Goal: Check status: Check status

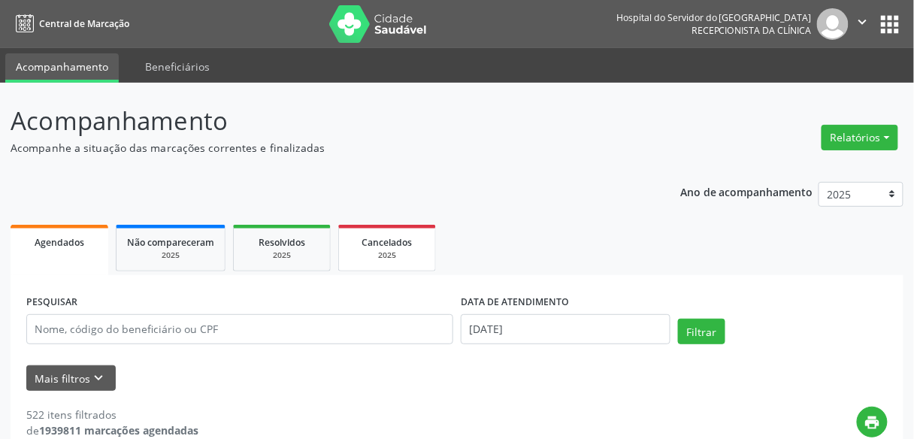
click at [356, 229] on link "Cancelados 2025" at bounding box center [387, 248] width 98 height 47
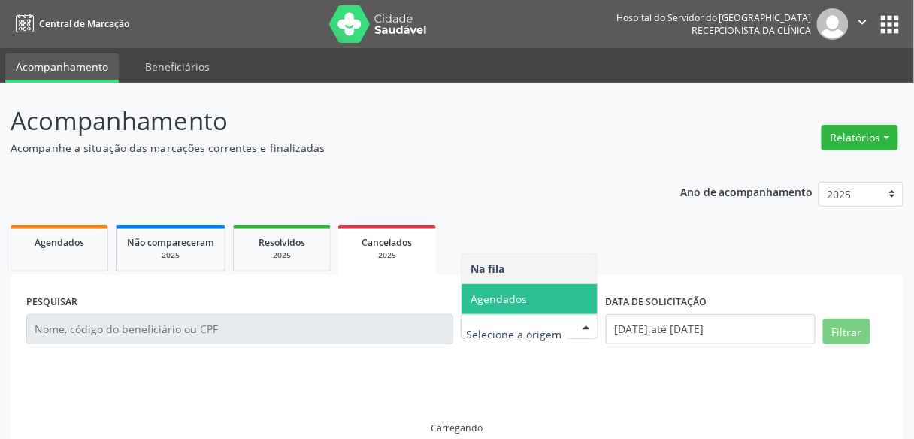
click at [504, 295] on span "Agendados" at bounding box center [499, 299] width 56 height 14
select select "9"
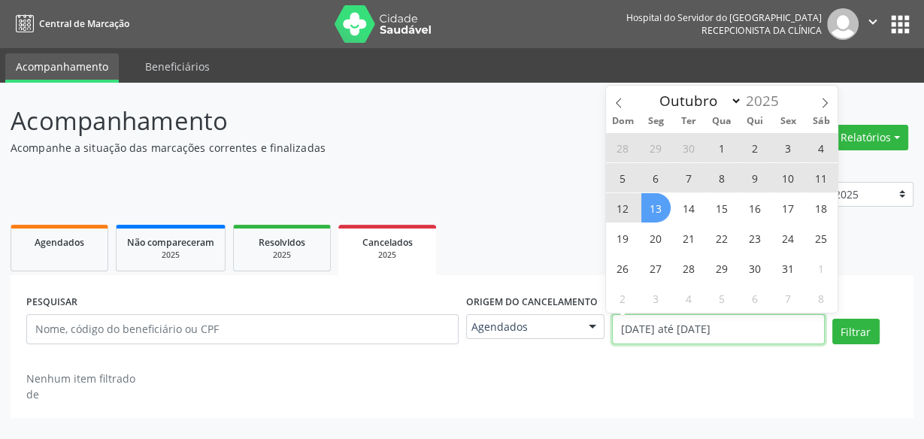
click at [640, 326] on input "[DATE] até [DATE]" at bounding box center [718, 329] width 212 height 30
click at [660, 210] on span "13" at bounding box center [655, 207] width 29 height 29
type input "[DATE]"
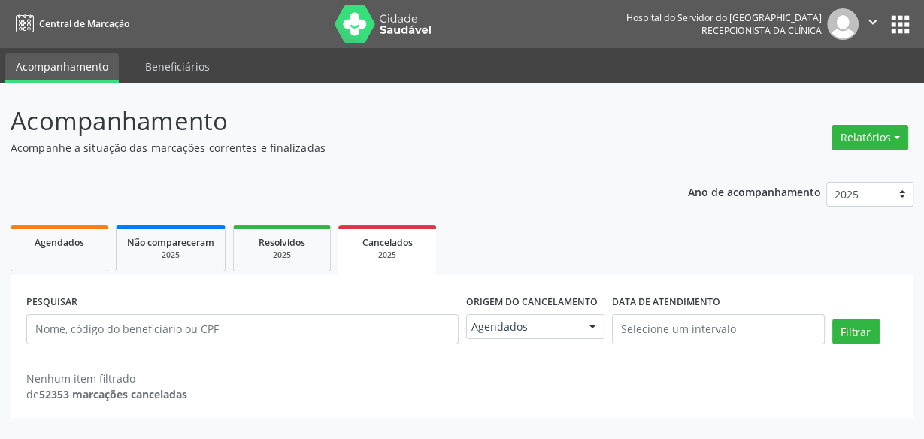
click at [578, 206] on div "Ano de acompanhamento 2025 2024 2023 2022 2021 Agendados Não compareceram 2025 …" at bounding box center [462, 294] width 903 height 247
click at [286, 267] on link "Resolvidos 2025" at bounding box center [282, 248] width 98 height 47
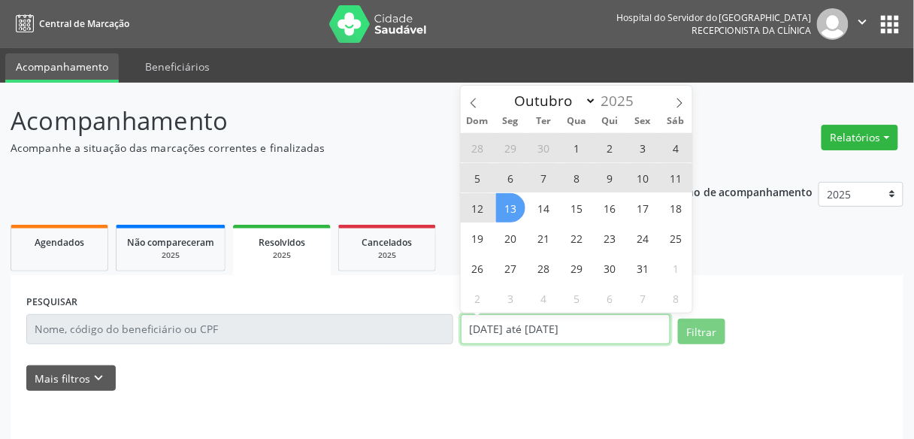
click at [497, 342] on input "[DATE] até [DATE]" at bounding box center [566, 329] width 210 height 30
click at [515, 247] on span "20" at bounding box center [510, 237] width 29 height 29
type input "[DATE]"
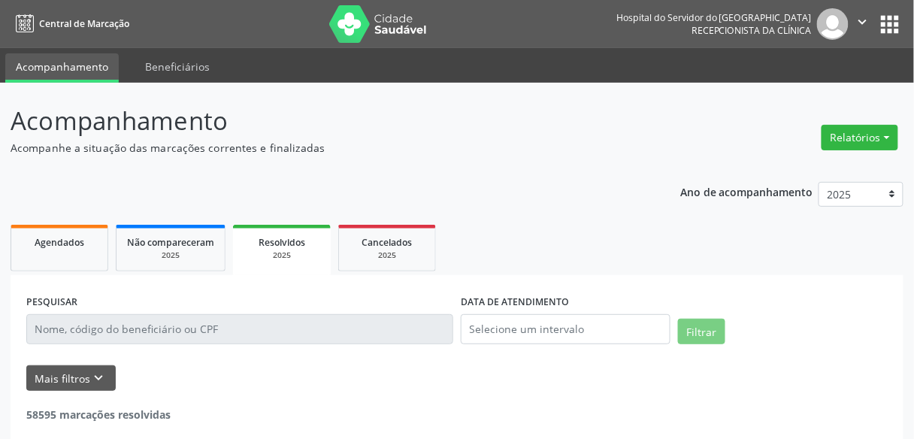
click at [430, 183] on div "Ano de acompanhamento 2025 2024 2023 2022 2021 Agendados Não compareceram 2025 …" at bounding box center [457, 337] width 893 height 332
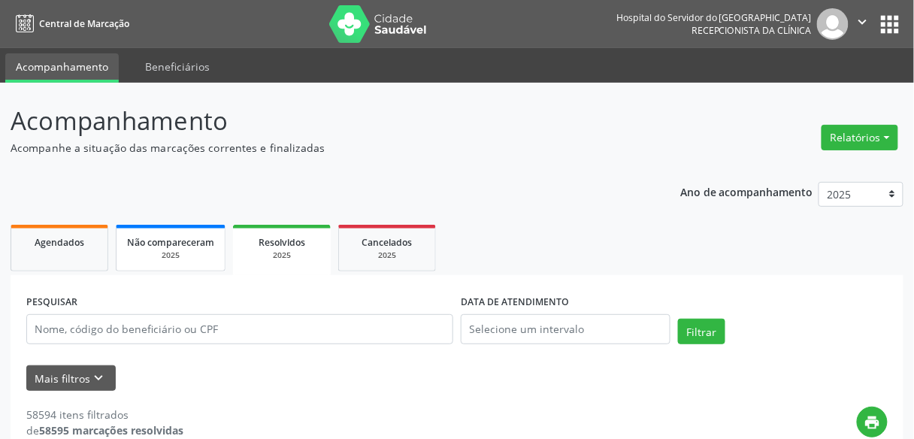
click at [184, 236] on span "Não compareceram" at bounding box center [170, 242] width 87 height 13
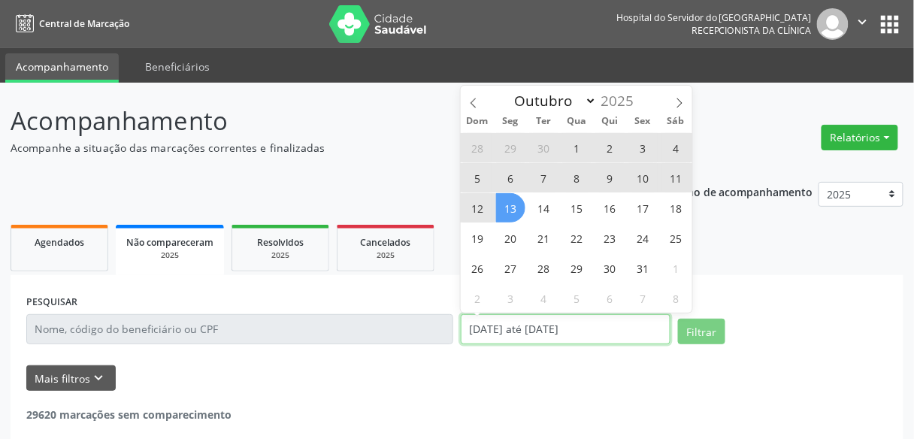
click at [479, 324] on input "[DATE] até [DATE]" at bounding box center [566, 329] width 210 height 30
click at [518, 222] on div "28 29 30 1 2 3 4 5 6 7 8 9 10 11 12 13 14 15 16 17 18 19 20 21 22 23 24 25 26 2…" at bounding box center [577, 222] width 232 height 180
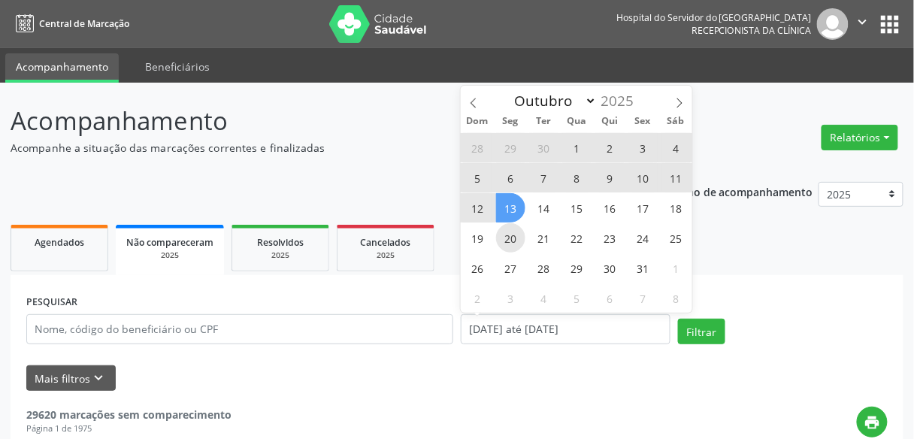
click at [513, 229] on span "20" at bounding box center [510, 237] width 29 height 29
type input "[DATE]"
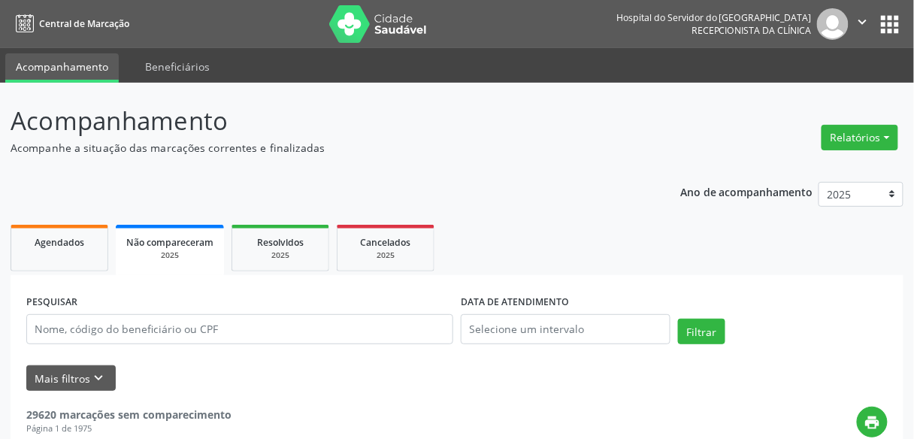
click at [405, 256] on div "2025" at bounding box center [385, 255] width 75 height 11
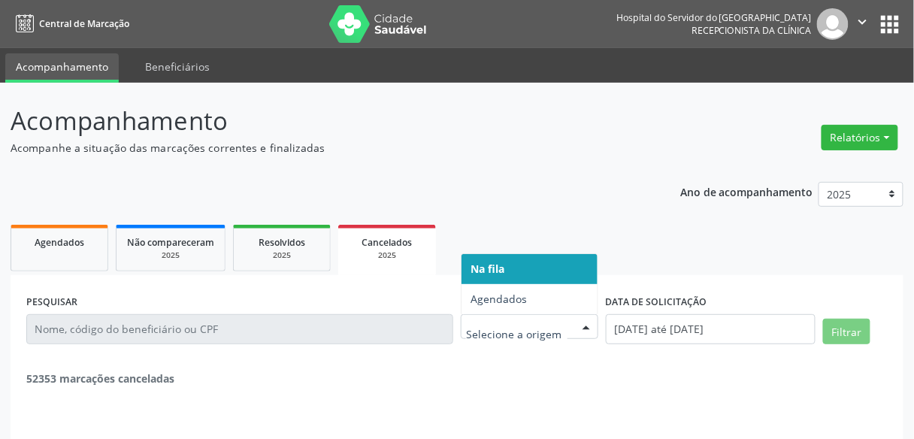
click at [469, 318] on div at bounding box center [530, 327] width 138 height 26
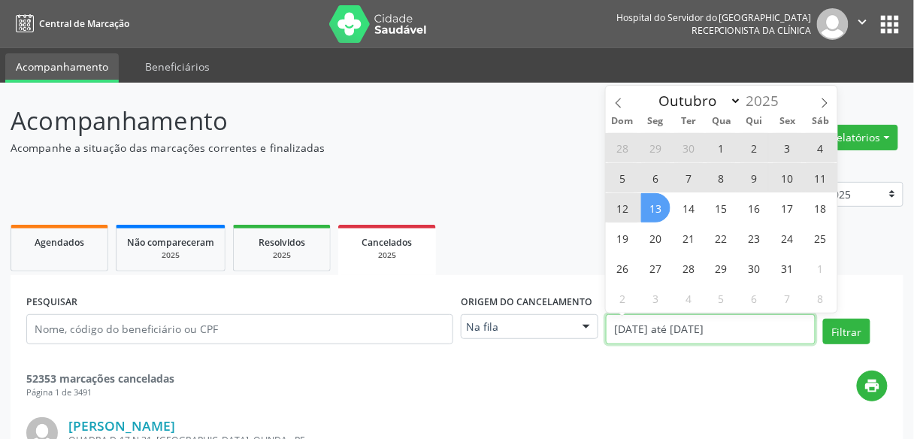
click at [641, 323] on input "[DATE] até [DATE]" at bounding box center [711, 329] width 210 height 30
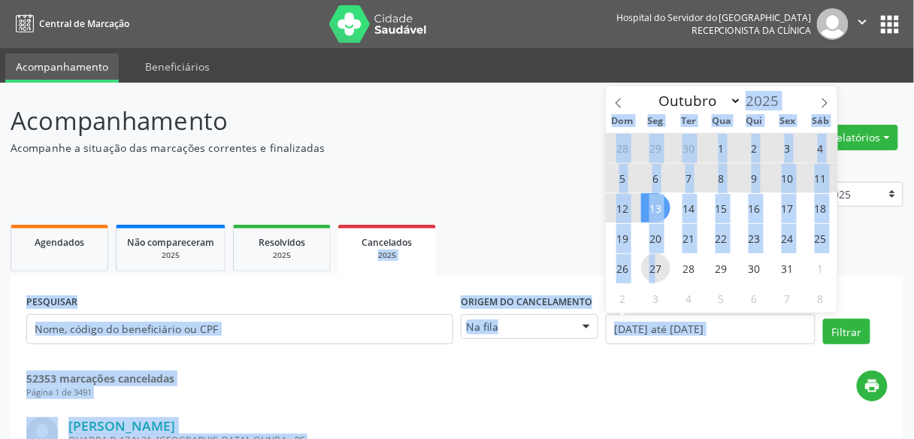
drag, startPoint x: 655, startPoint y: 254, endPoint x: 532, endPoint y: 207, distance: 131.1
click at [532, 207] on body "Central de Marcação Hospital do Servidor do [GEOGRAPHIC_DATA] Recepcionista da …" at bounding box center [457, 219] width 914 height 439
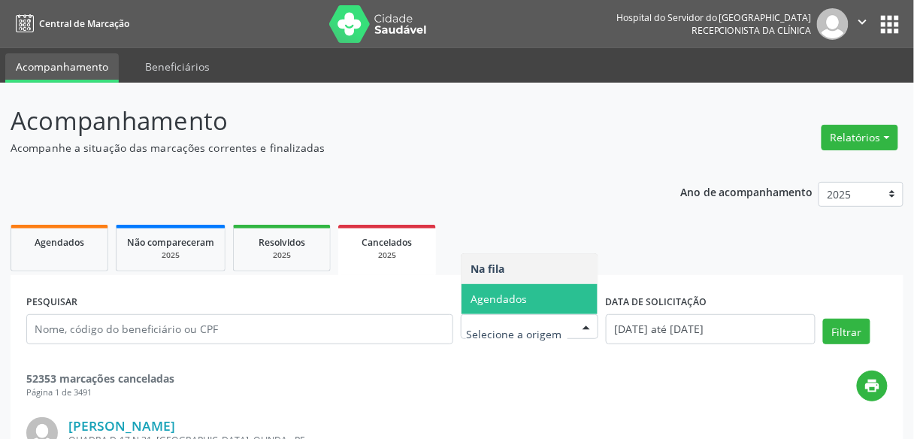
click at [537, 304] on span "Agendados" at bounding box center [530, 299] width 136 height 30
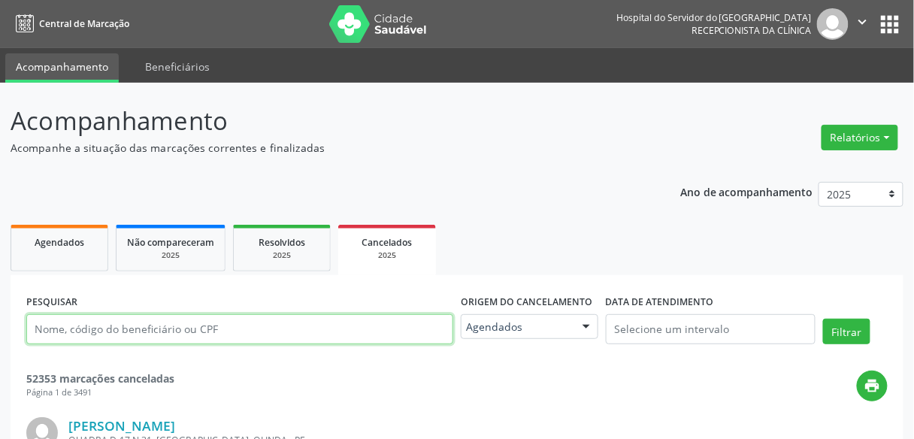
click at [267, 329] on input "text" at bounding box center [239, 329] width 427 height 30
paste input "[PERSON_NAME]"
type input "[PERSON_NAME]"
click at [823, 319] on button "Filtrar" at bounding box center [846, 332] width 47 height 26
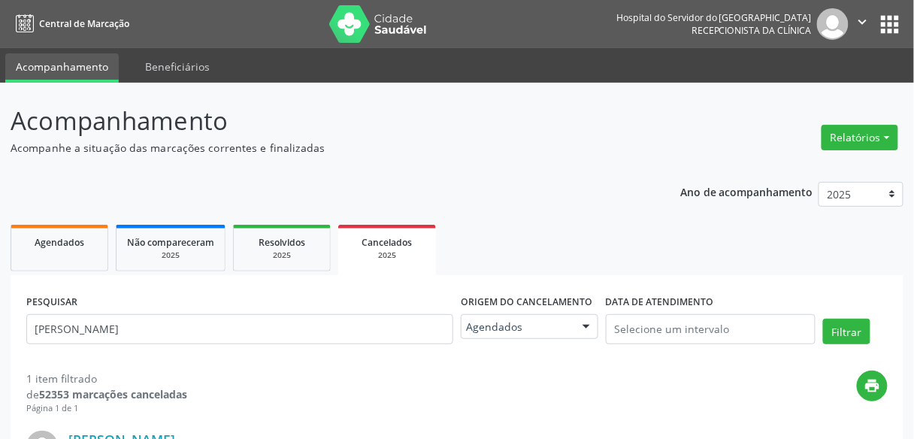
scroll to position [231, 0]
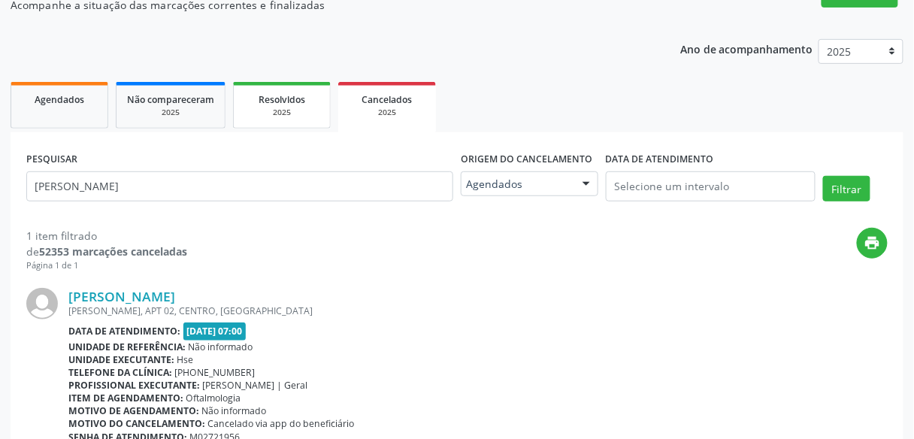
click at [280, 123] on link "Resolvidos 2025" at bounding box center [282, 105] width 98 height 47
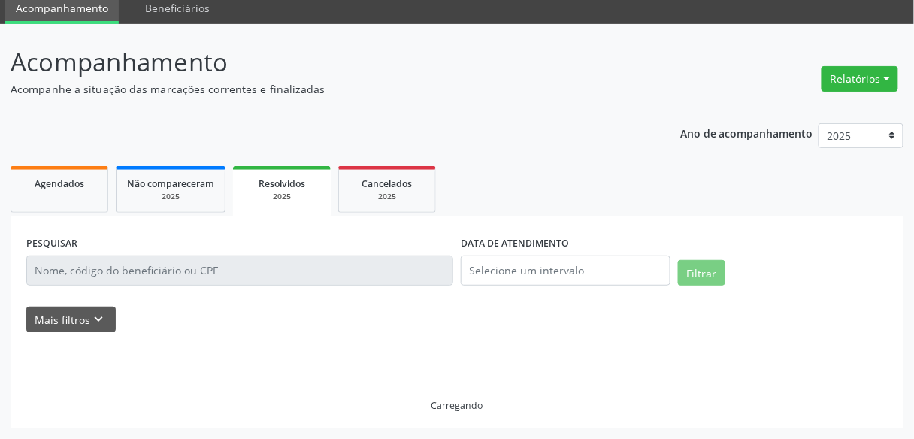
scroll to position [57, 0]
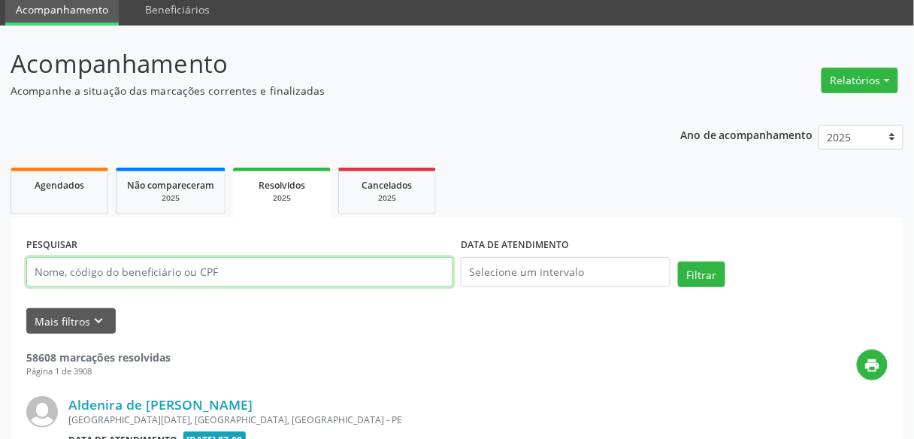
click at [254, 268] on input "text" at bounding box center [239, 272] width 427 height 30
paste input "[PERSON_NAME]"
type input "[PERSON_NAME]"
click at [678, 262] on button "Filtrar" at bounding box center [701, 275] width 47 height 26
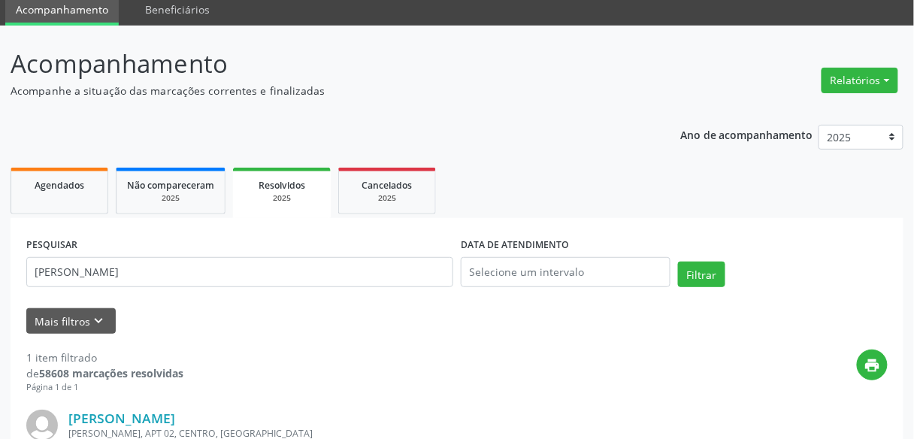
click at [322, 116] on div "Ano de acompanhamento 2025 2024 2023 2022 2021 Agendados Não compareceram 2025 …" at bounding box center [457, 370] width 893 height 512
